Goal: Information Seeking & Learning: Learn about a topic

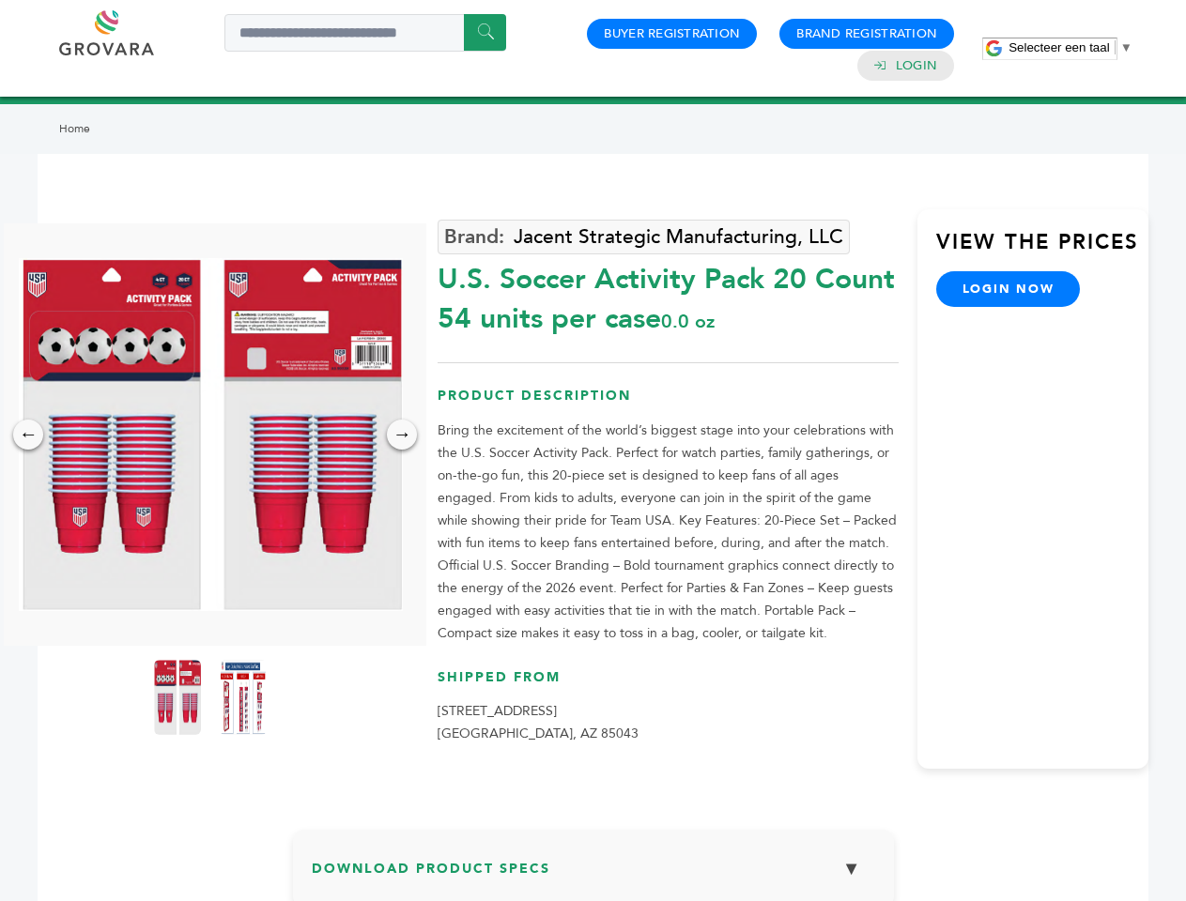
click at [1070, 47] on span "Selecteer een taal" at bounding box center [1059, 47] width 100 height 14
click at [210, 435] on img at bounding box center [211, 434] width 384 height 353
click at [0, 0] on div "×" at bounding box center [0, 0] width 0 height 0
click at [402, 435] on div "→" at bounding box center [402, 435] width 30 height 30
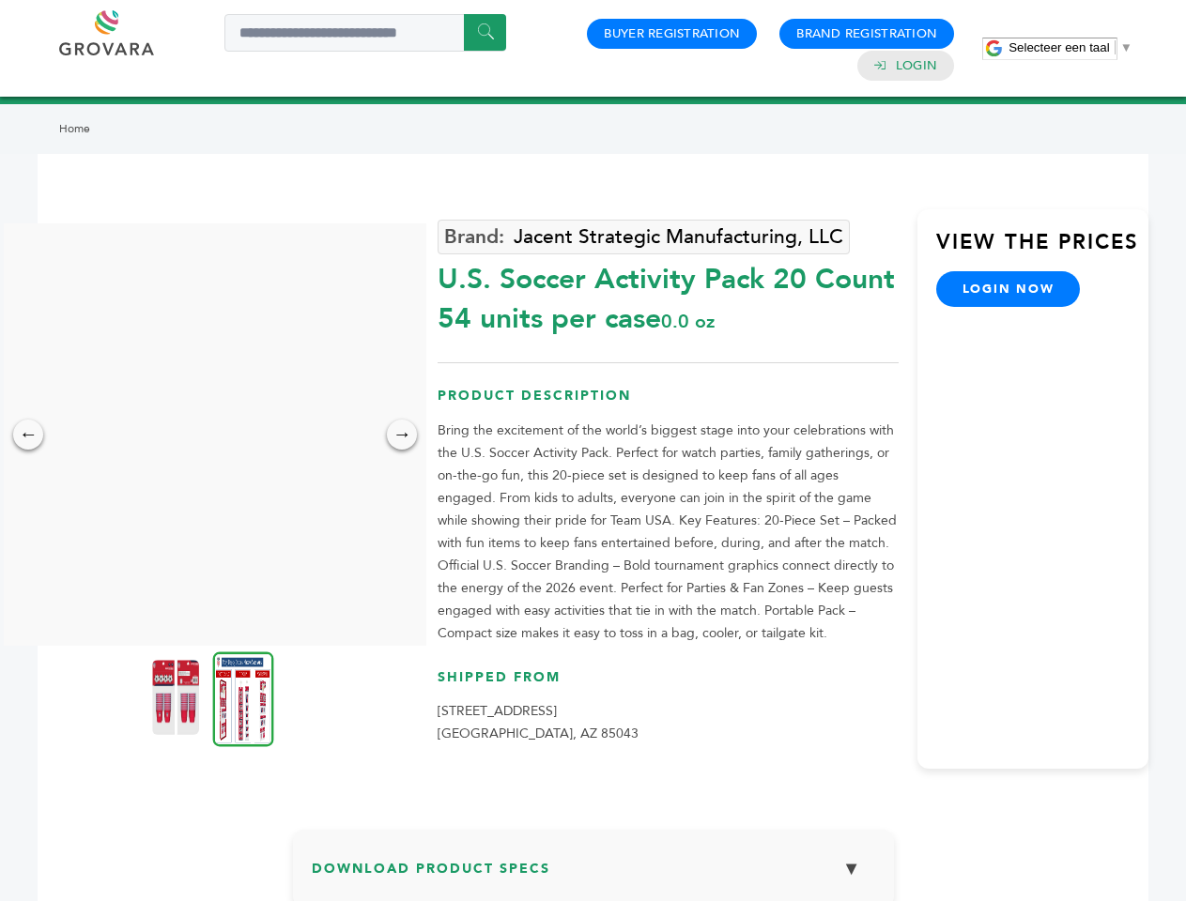
click at [177, 698] on img at bounding box center [175, 697] width 47 height 75
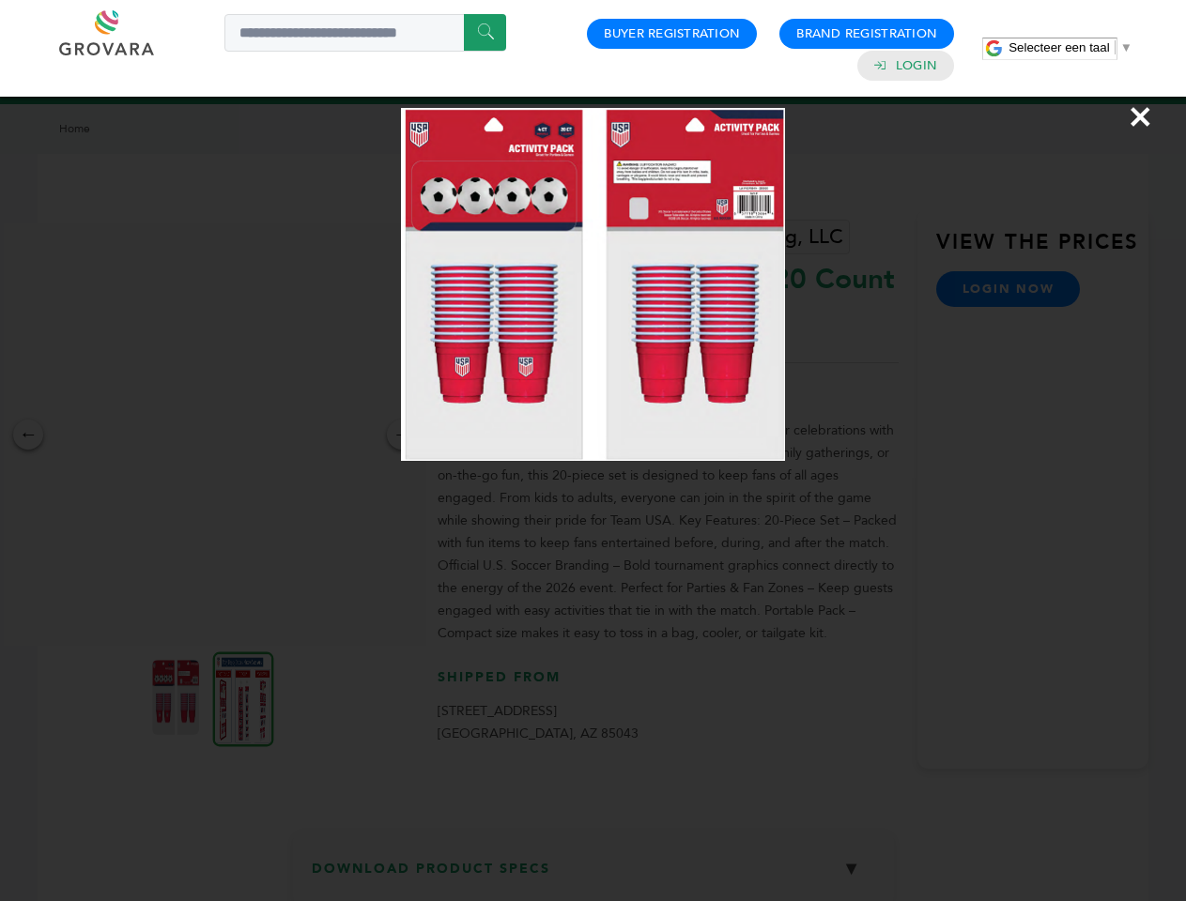
click at [243, 698] on div "×" at bounding box center [593, 450] width 1186 height 901
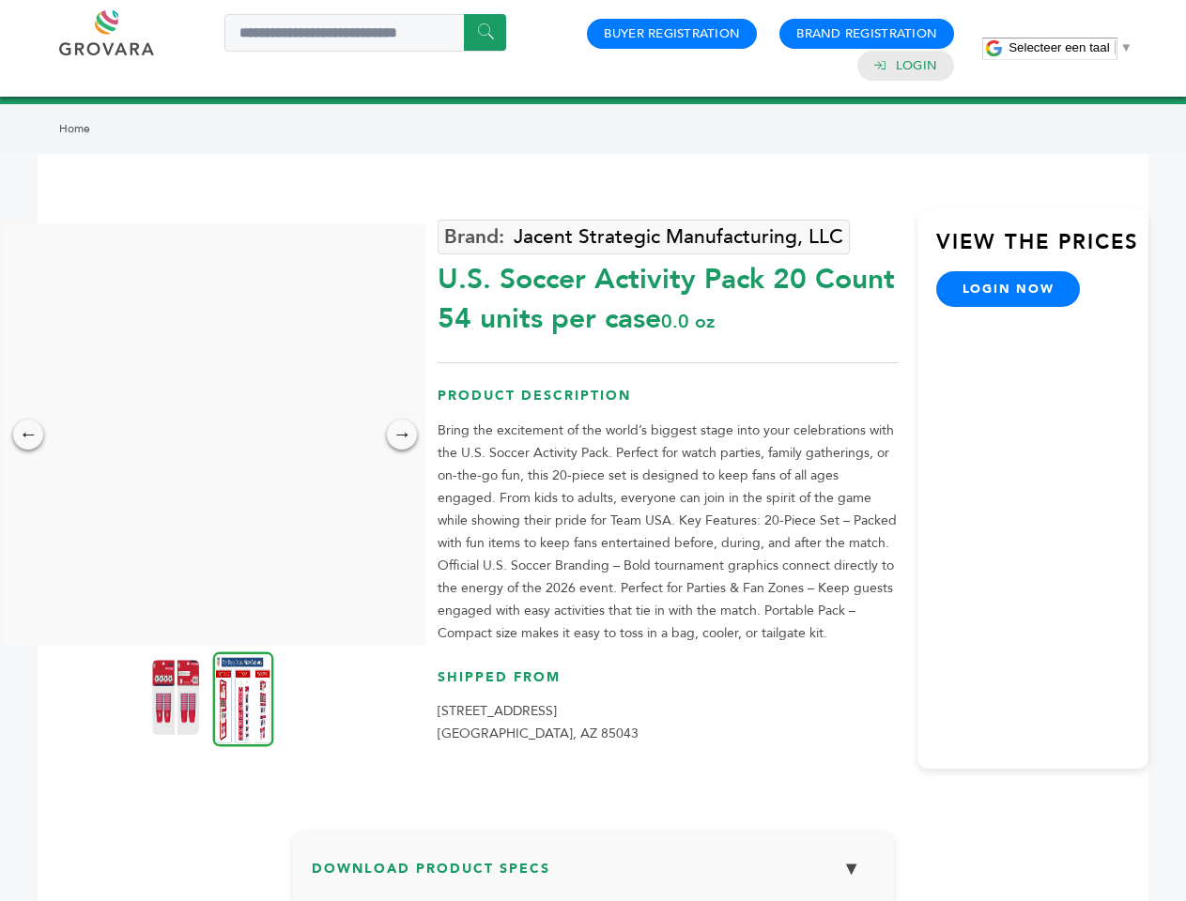
click at [593, 875] on h3 "Download Product Specs ▼" at bounding box center [593, 876] width 563 height 54
